Goal: Task Accomplishment & Management: Use online tool/utility

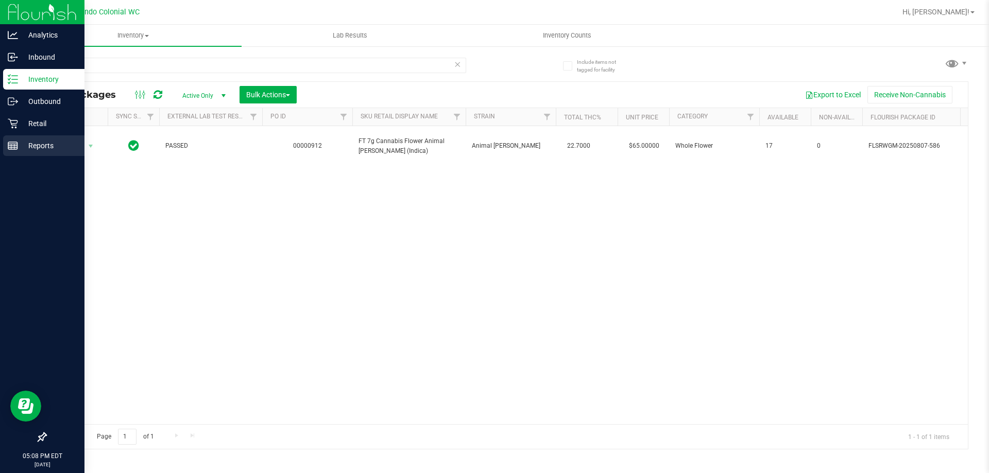
click at [15, 147] on icon at bounding box center [13, 146] width 10 height 10
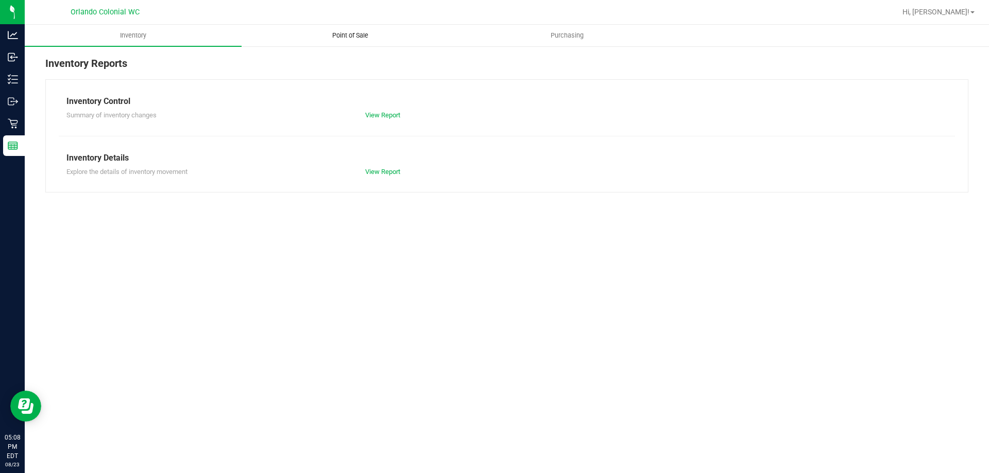
click at [357, 41] on uib-tab-heading "Point of Sale" at bounding box center [350, 35] width 216 height 21
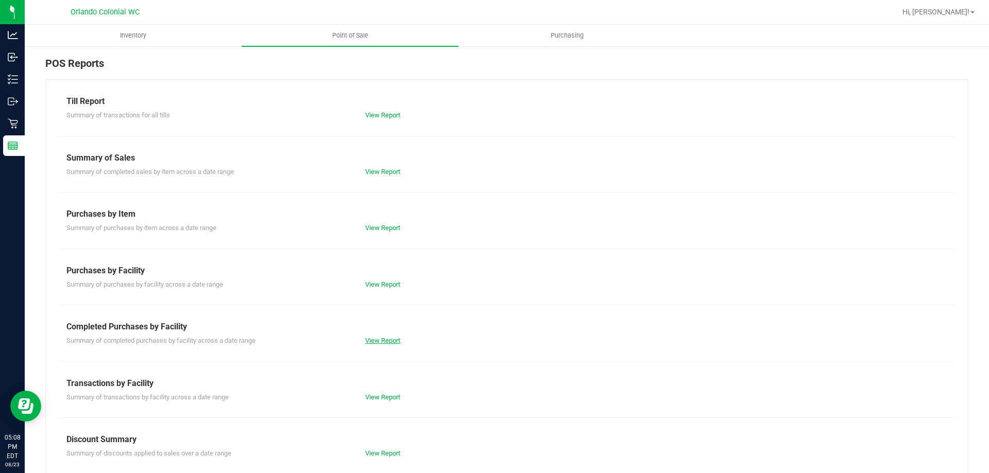
click at [372, 339] on link "View Report" at bounding box center [382, 341] width 35 height 8
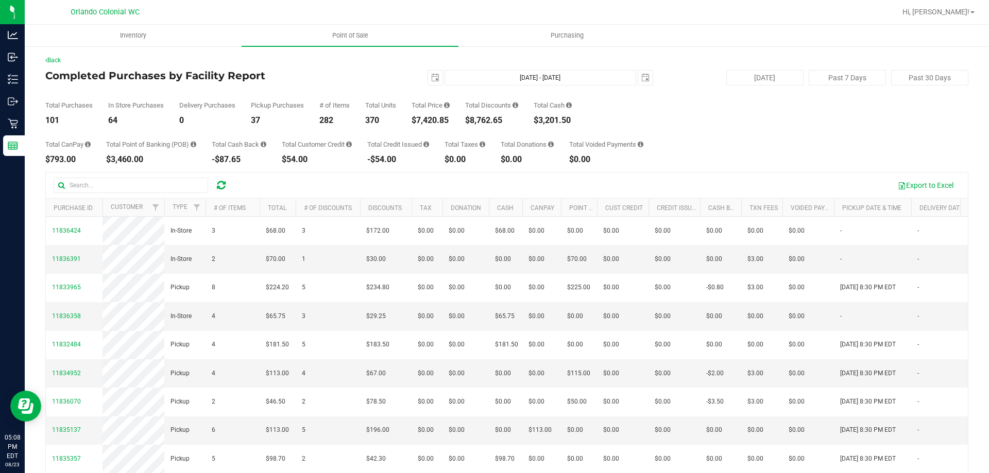
click at [430, 126] on div "Total CanPay $793.00 Total Point of Banking (POB) $3,460.00 Total Cash Back -$8…" at bounding box center [506, 144] width 923 height 39
click at [432, 118] on div "$7,420.85" at bounding box center [431, 120] width 38 height 8
copy div "7,420.85"
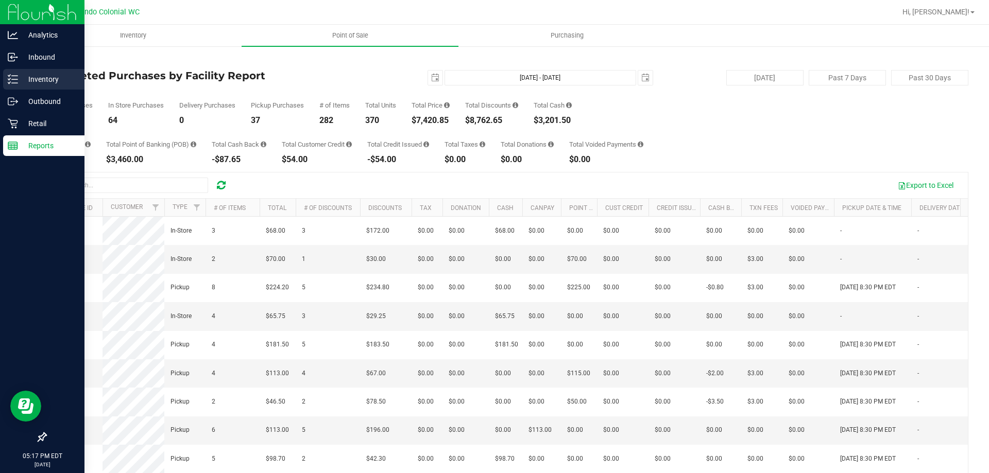
click at [8, 82] on icon at bounding box center [9, 83] width 2 height 2
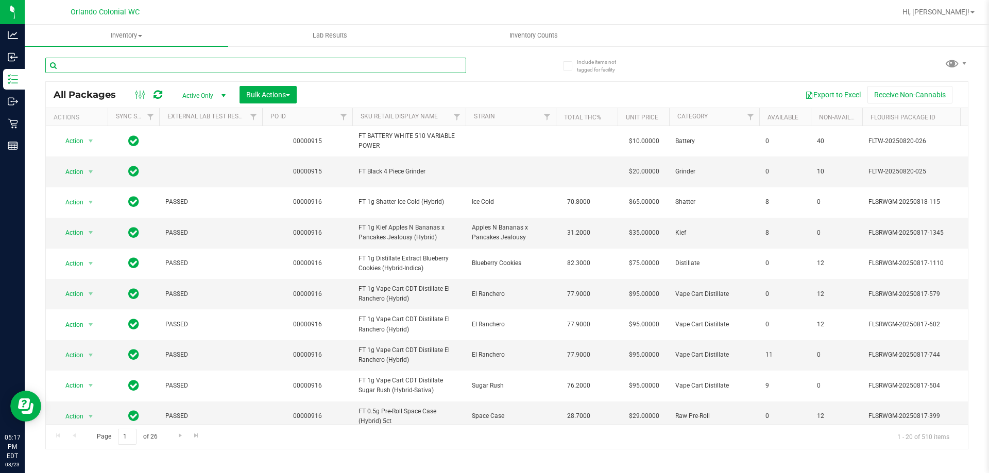
click at [167, 69] on input "text" at bounding box center [255, 65] width 421 height 15
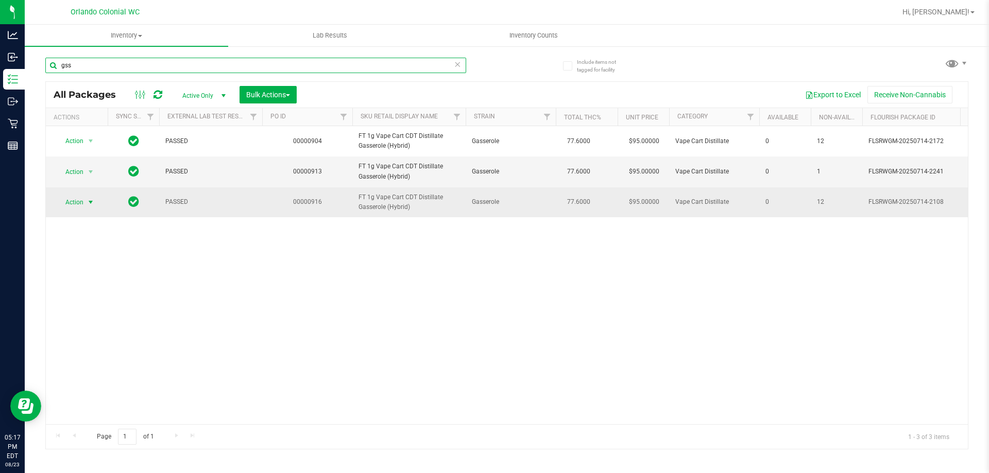
type input "gss"
click at [81, 206] on span "Action" at bounding box center [70, 202] width 28 height 14
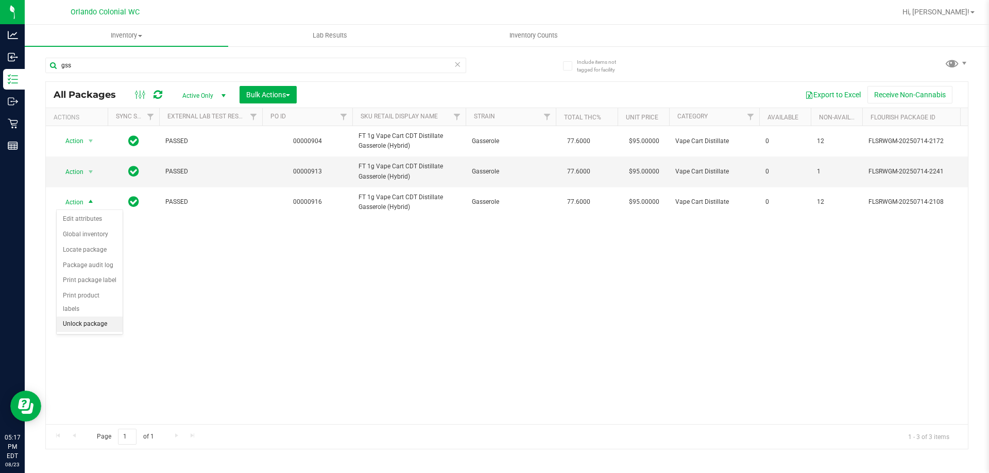
click at [105, 317] on li "Unlock package" at bounding box center [90, 324] width 66 height 15
